Goal: Task Accomplishment & Management: Register for event/course

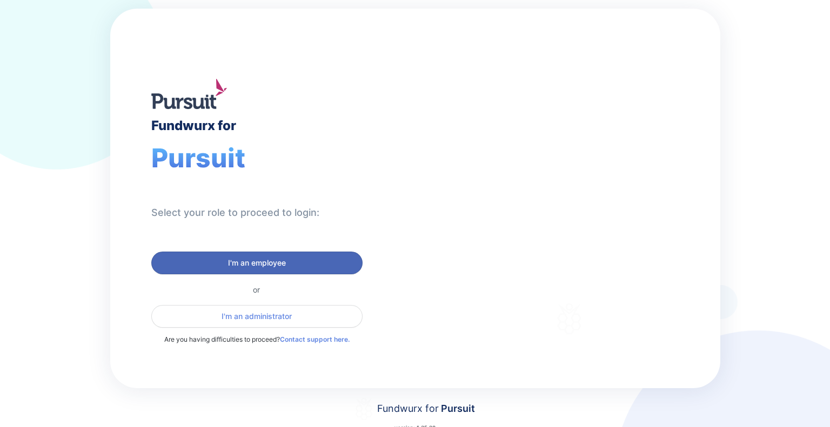
click at [284, 267] on span "I'm an employee" at bounding box center [257, 263] width 58 height 11
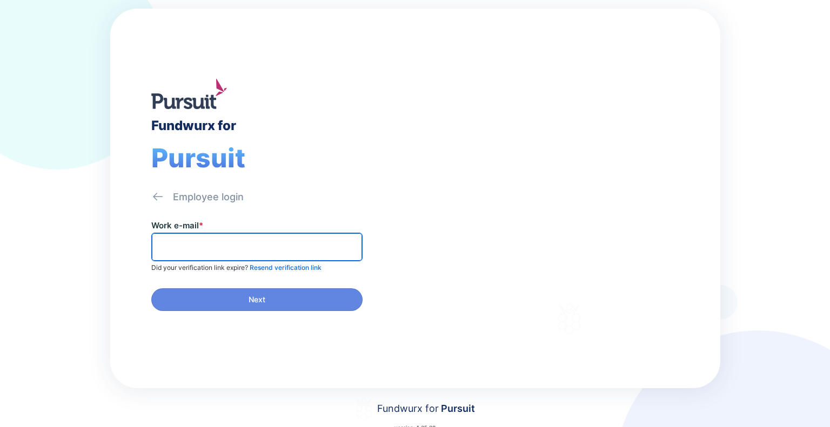
click at [236, 244] on input "text" at bounding box center [257, 247] width 202 height 17
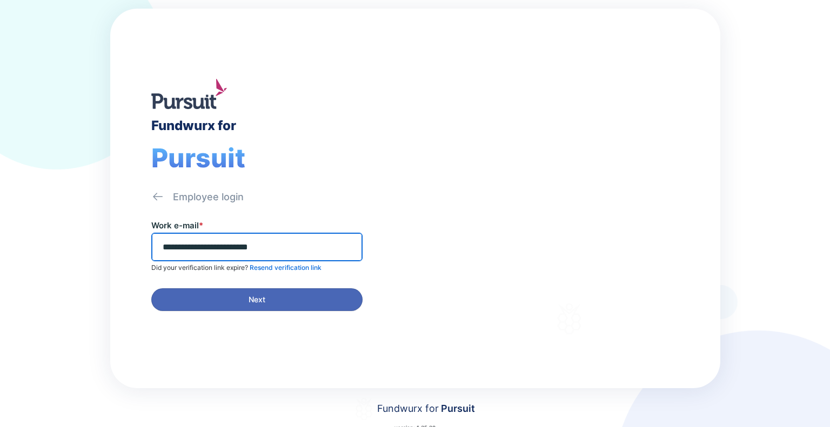
type input "**********"
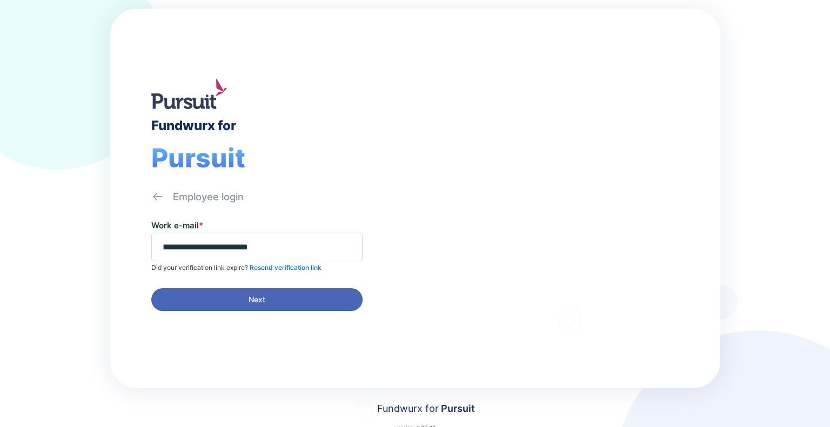
click at [264, 300] on span "Next" at bounding box center [257, 299] width 17 height 11
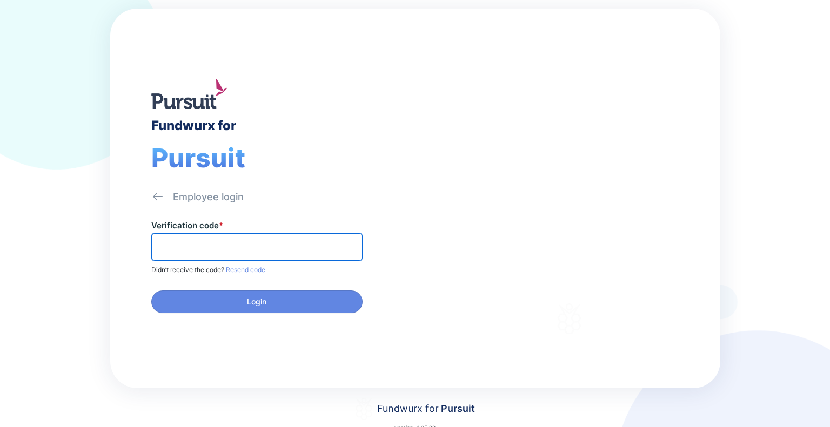
click at [203, 247] on input "text" at bounding box center [257, 247] width 202 height 17
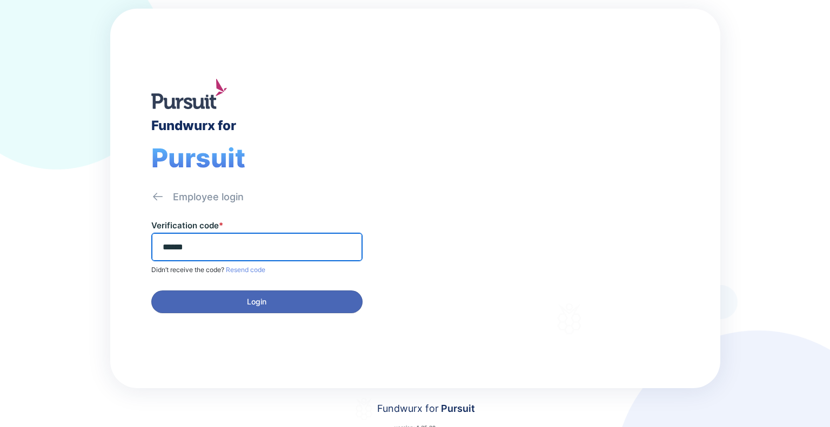
type input "******"
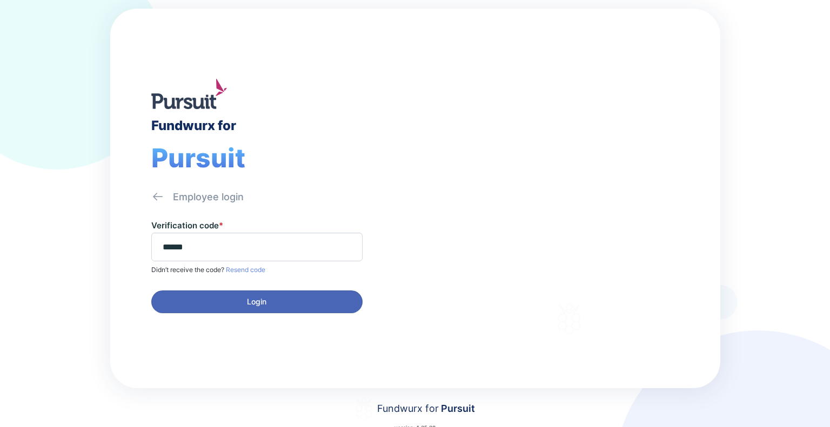
click at [224, 293] on button "Login" at bounding box center [256, 302] width 211 height 23
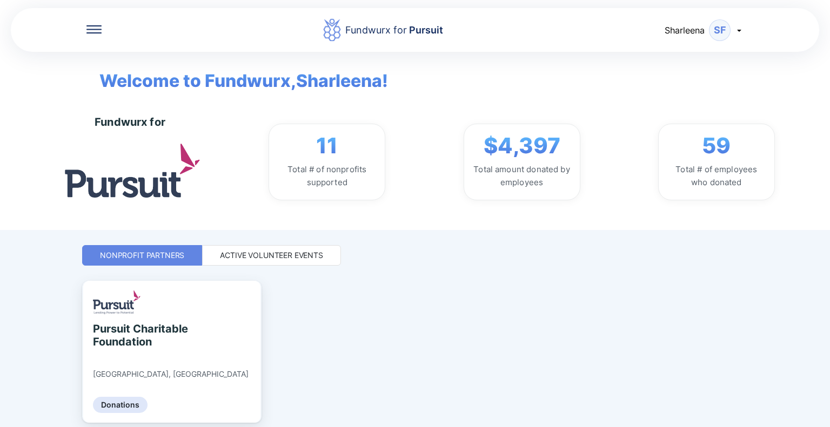
scroll to position [41, 0]
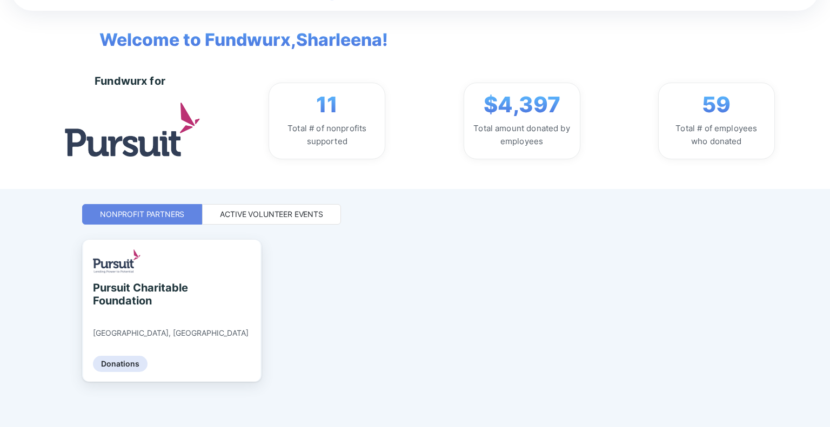
click at [279, 218] on div "Active Volunteer Events" at bounding box center [271, 214] width 103 height 11
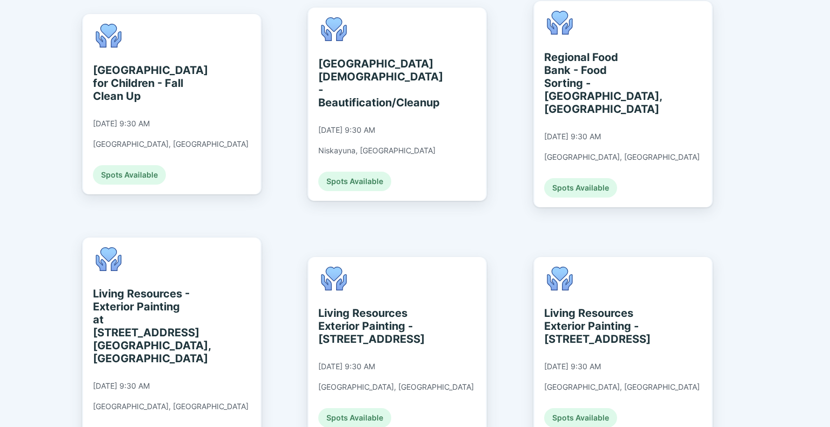
scroll to position [675, 0]
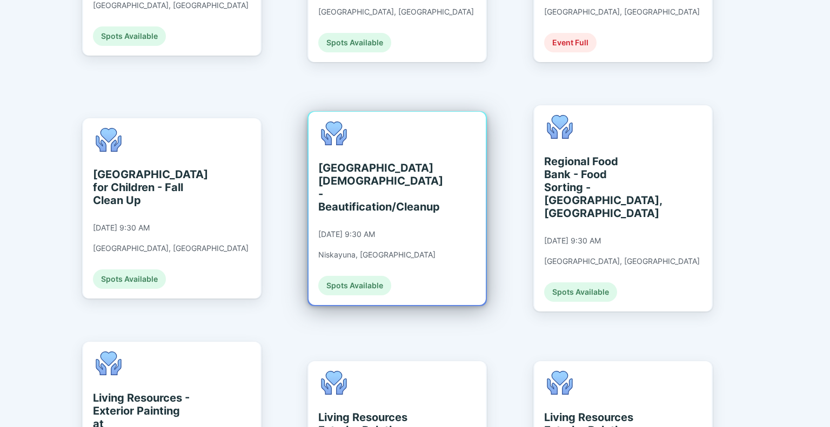
click at [358, 195] on div "[GEOGRAPHIC_DATA][DEMOGRAPHIC_DATA] - Beautification/Cleanup [DATE] 9:30 AM Nis…" at bounding box center [376, 209] width 117 height 174
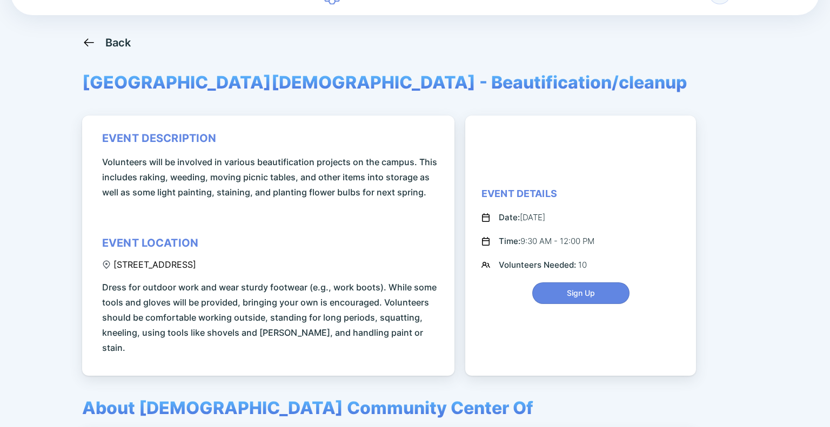
scroll to position [25, 0]
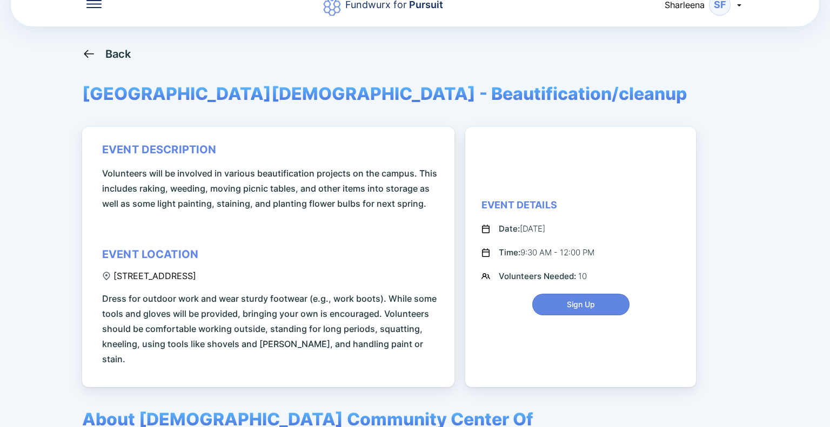
click at [86, 53] on icon at bounding box center [89, 54] width 10 height 8
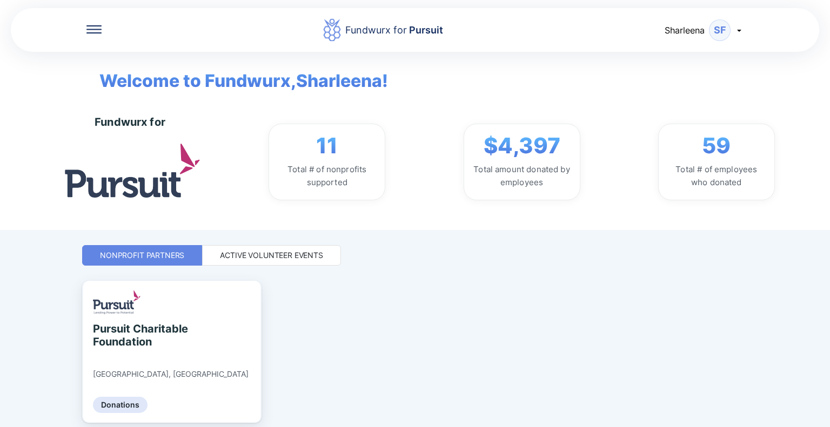
scroll to position [41, 0]
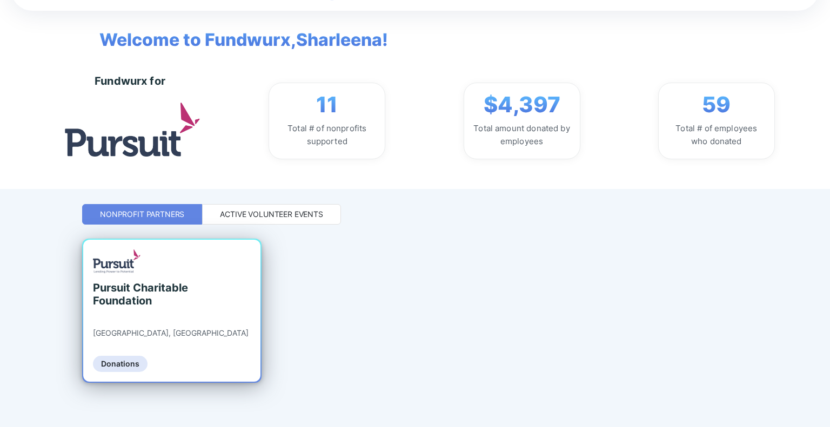
click at [194, 285] on div "Pursuit Charitable Foundation [GEOGRAPHIC_DATA], [GEOGRAPHIC_DATA] Donations" at bounding box center [171, 311] width 177 height 142
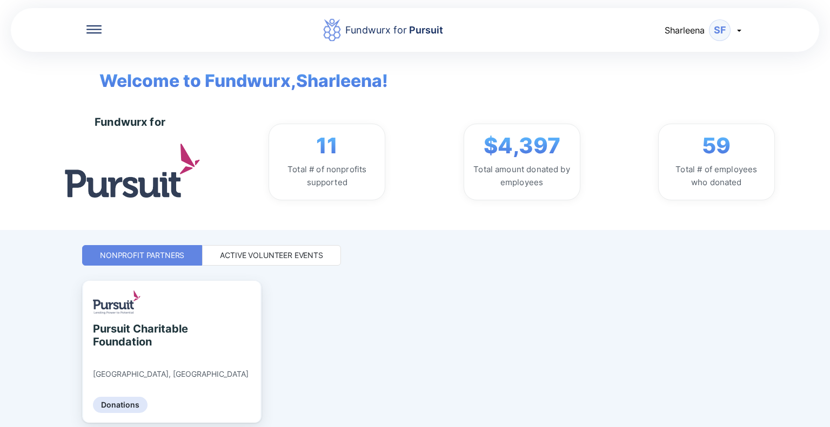
click at [277, 259] on div "Active Volunteer Events" at bounding box center [271, 255] width 103 height 11
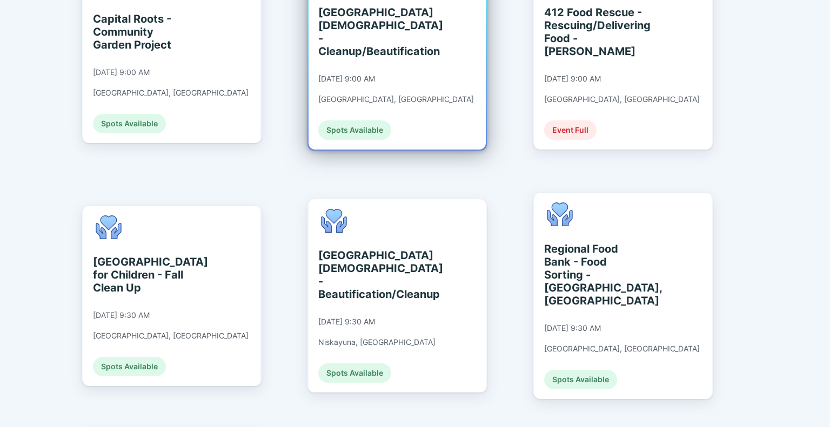
scroll to position [594, 0]
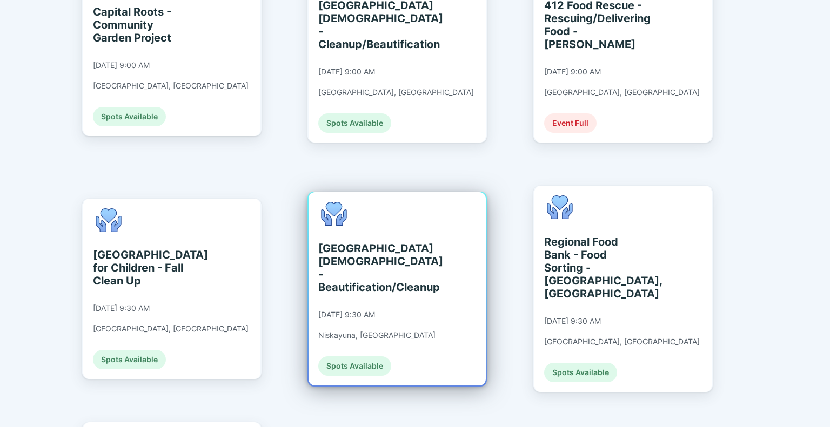
click at [391, 242] on div "[GEOGRAPHIC_DATA][DEMOGRAPHIC_DATA] - Beautification/Cleanup" at bounding box center [367, 268] width 99 height 52
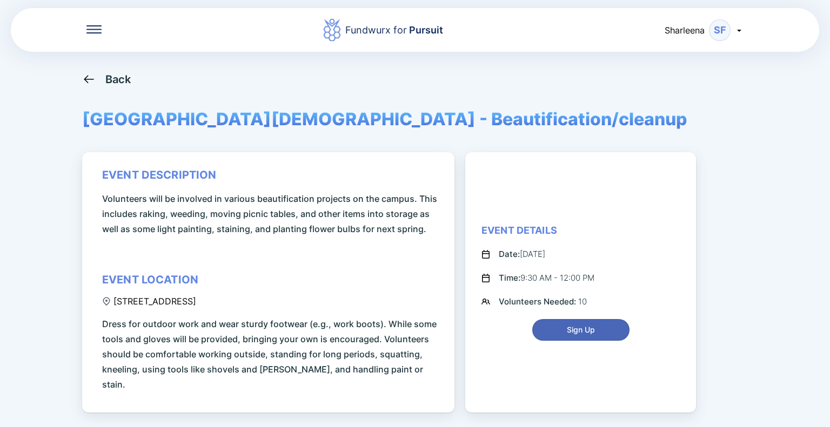
click at [571, 325] on span "Sign Up" at bounding box center [581, 330] width 28 height 11
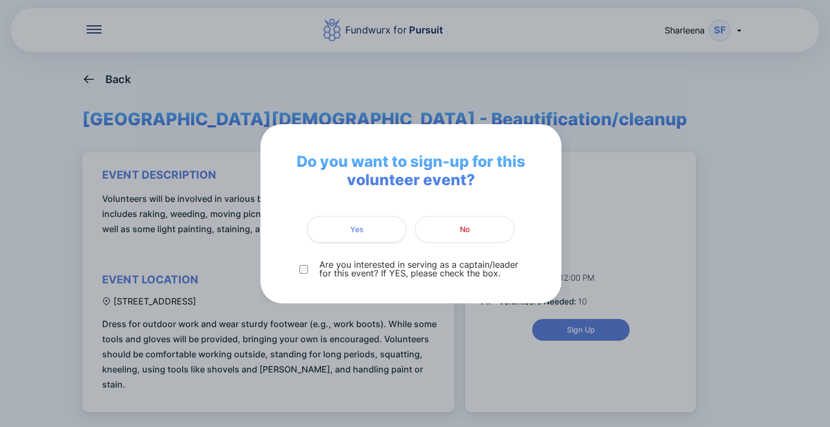
click at [339, 235] on button "Yes" at bounding box center [356, 229] width 99 height 27
